Goal: Task Accomplishment & Management: Complete application form

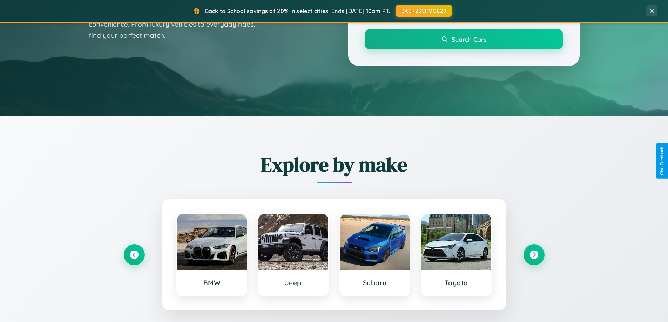
scroll to position [302, 0]
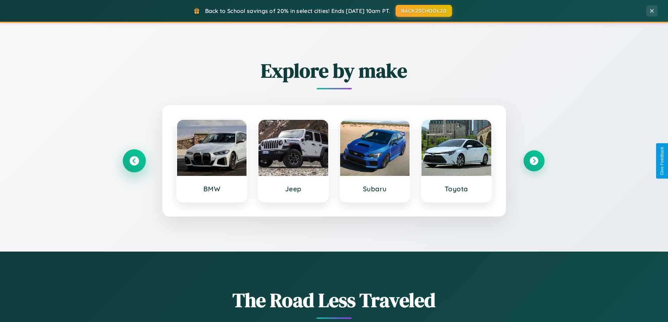
click at [134, 161] on icon at bounding box center [133, 160] width 9 height 9
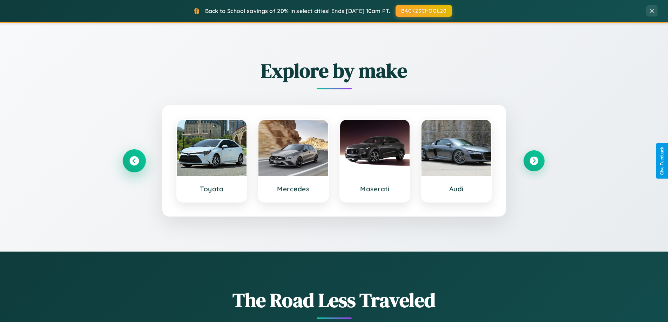
click at [134, 161] on icon at bounding box center [133, 160] width 9 height 9
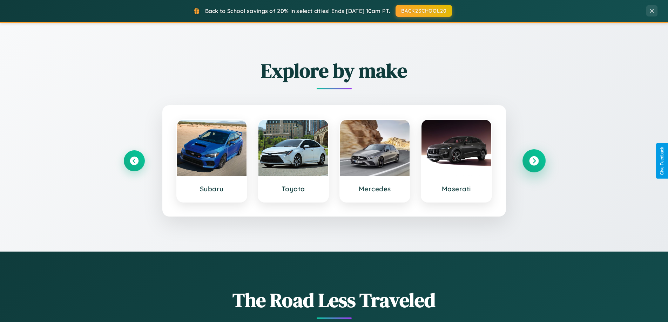
click at [534, 161] on icon at bounding box center [533, 160] width 9 height 9
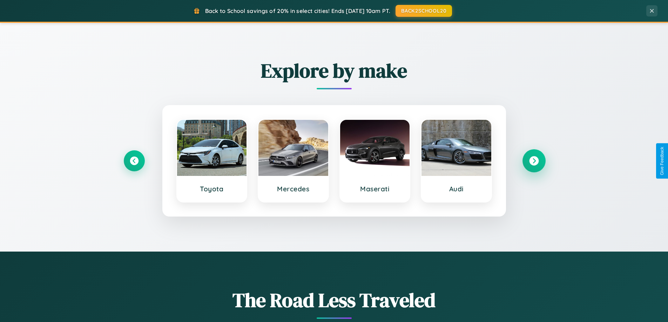
click at [534, 161] on icon at bounding box center [533, 160] width 9 height 9
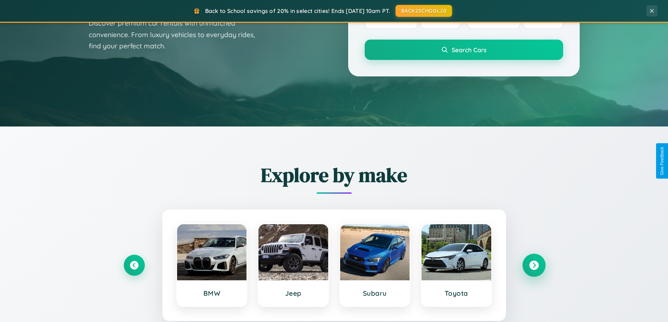
scroll to position [0, 0]
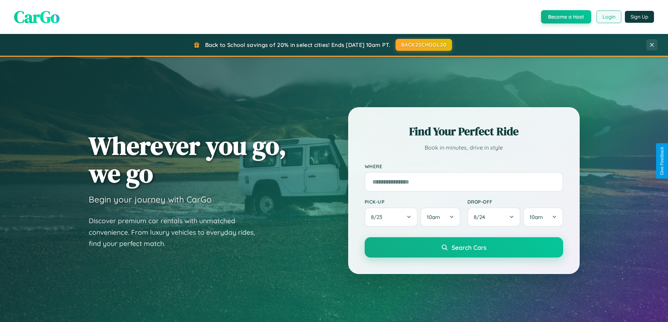
click at [609, 17] on button "Login" at bounding box center [609, 17] width 25 height 13
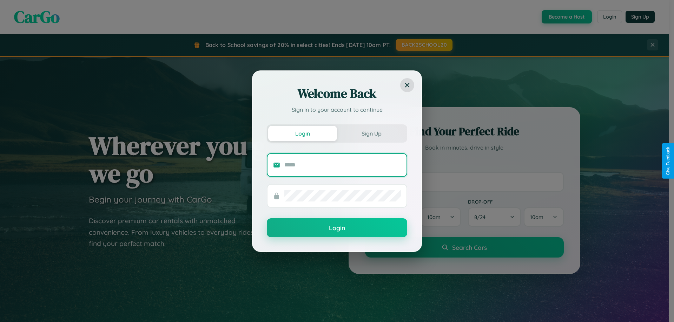
click at [342, 165] on input "text" at bounding box center [342, 165] width 116 height 11
type input "**********"
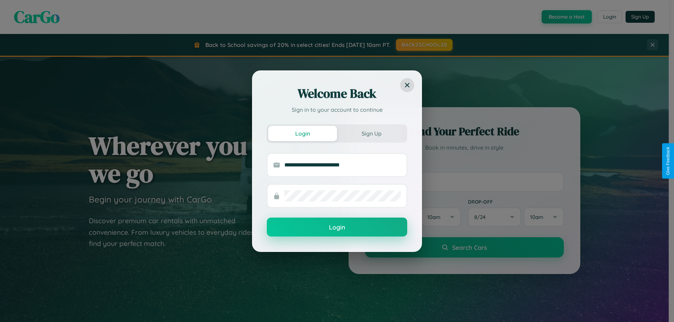
click at [337, 228] on button "Login" at bounding box center [337, 227] width 140 height 19
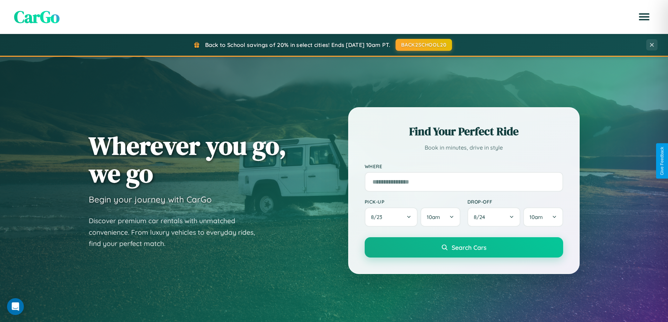
scroll to position [1350, 0]
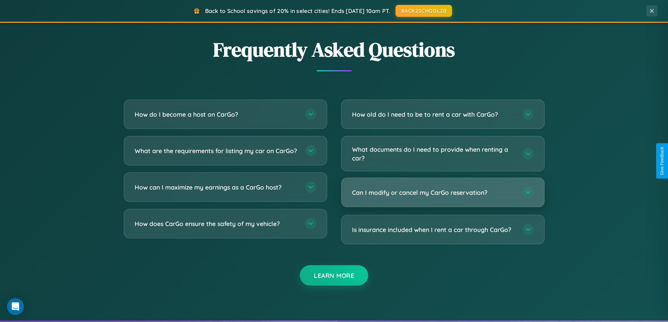
click at [443, 193] on h3 "Can I modify or cancel my CarGo reservation?" at bounding box center [433, 192] width 163 height 9
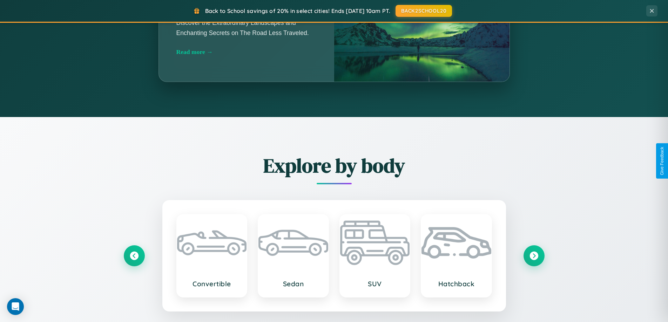
scroll to position [483, 0]
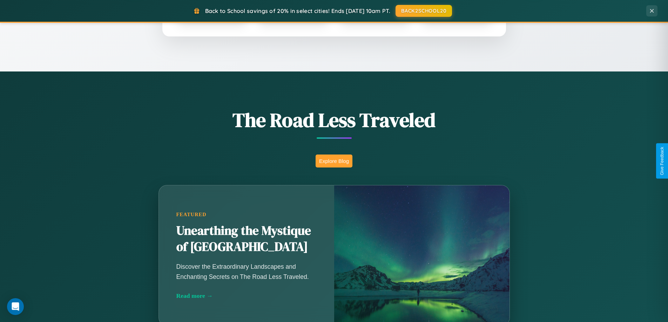
click at [334, 161] on button "Explore Blog" at bounding box center [334, 161] width 37 height 13
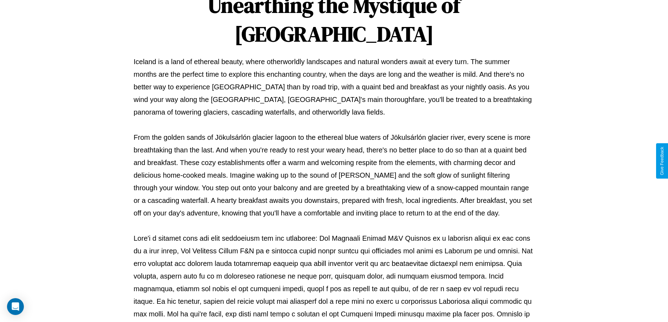
scroll to position [227, 0]
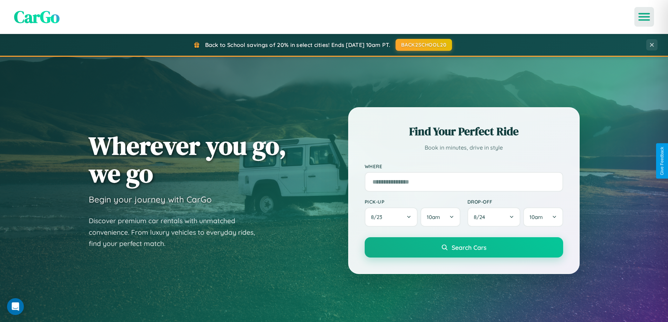
click at [644, 17] on icon "Open menu" at bounding box center [645, 17] width 10 height 6
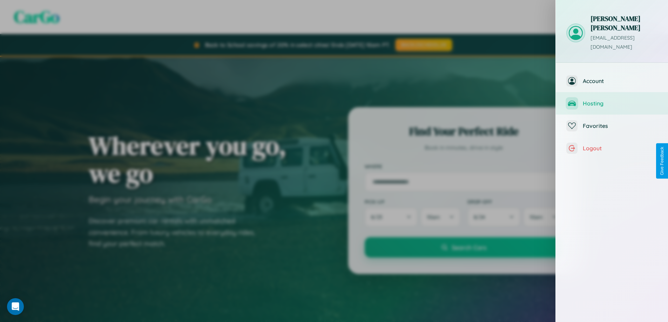
click at [612, 100] on span "Hosting" at bounding box center [620, 103] width 75 height 7
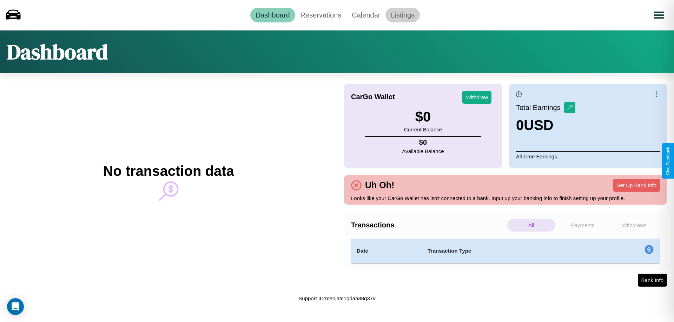
click at [402, 15] on link "Listings" at bounding box center [402, 15] width 34 height 15
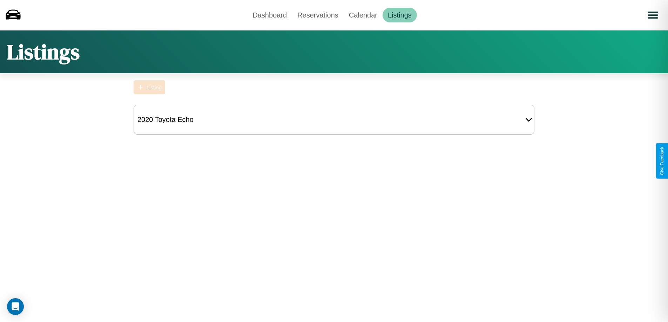
click at [149, 87] on div "Listing" at bounding box center [154, 88] width 15 height 6
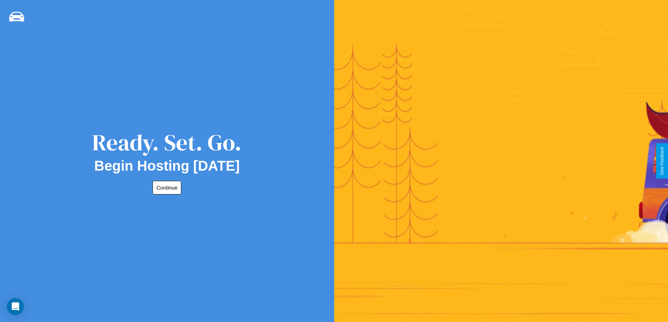
click at [166, 188] on button "Continue" at bounding box center [167, 188] width 29 height 14
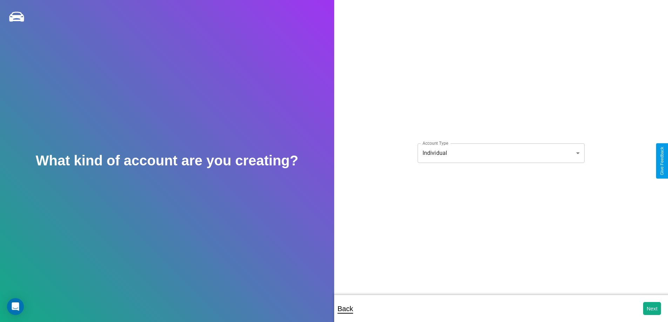
click at [501, 153] on body "**********" at bounding box center [334, 166] width 668 height 332
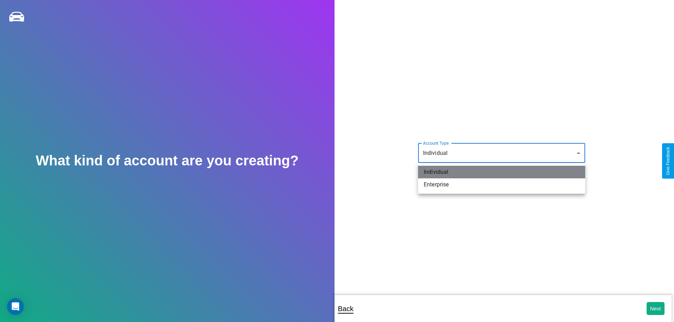
click at [501, 172] on li "Individual" at bounding box center [501, 172] width 167 height 13
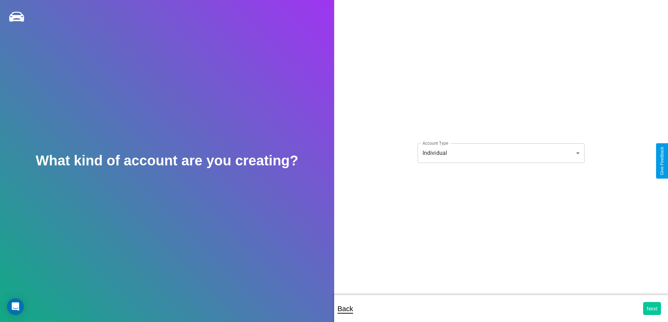
click at [652, 309] on button "Next" at bounding box center [652, 308] width 18 height 13
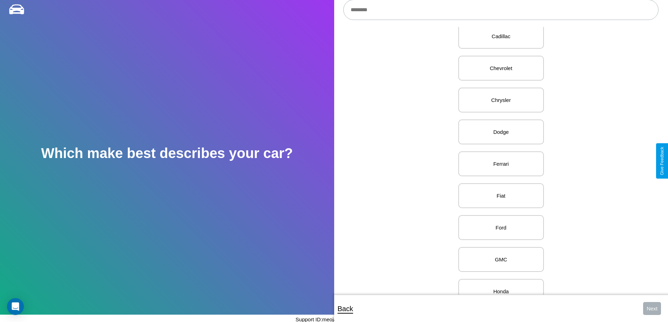
scroll to position [240, 0]
click at [499, 161] on p "Ferrari" at bounding box center [501, 160] width 70 height 9
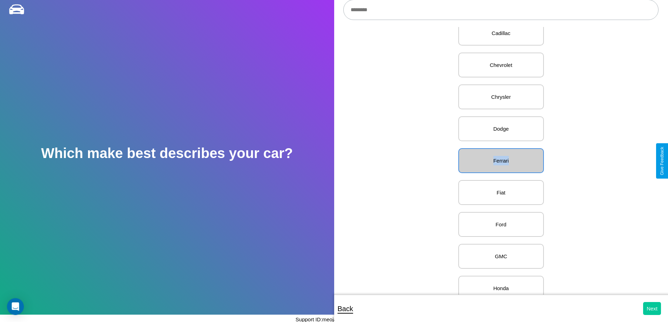
click at [652, 309] on button "Next" at bounding box center [652, 308] width 18 height 13
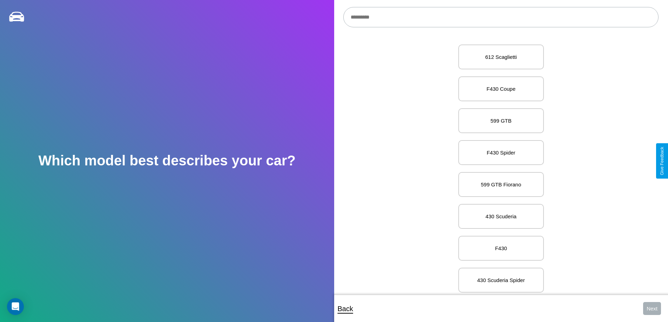
click at [501, 17] on input "text" at bounding box center [500, 17] width 315 height 20
type input "**********"
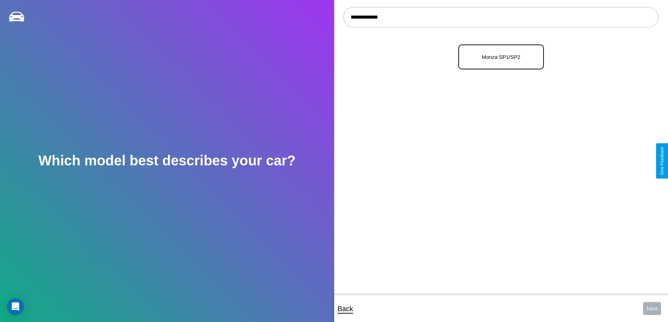
click at [499, 57] on p "Monza SP1/SP2" at bounding box center [501, 56] width 70 height 9
click at [652, 309] on button "Next" at bounding box center [652, 308] width 18 height 13
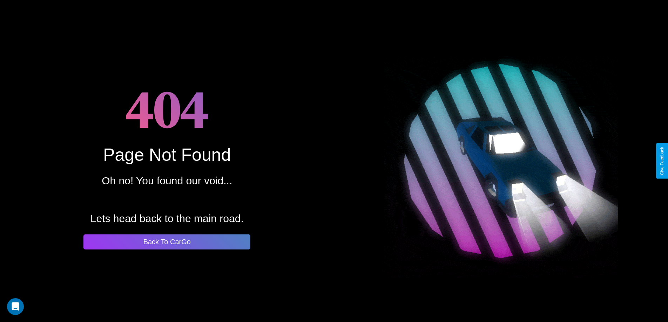
click at [167, 242] on button "Back To CarGo" at bounding box center [166, 242] width 167 height 15
